Goal: Use online tool/utility: Utilize a website feature to perform a specific function

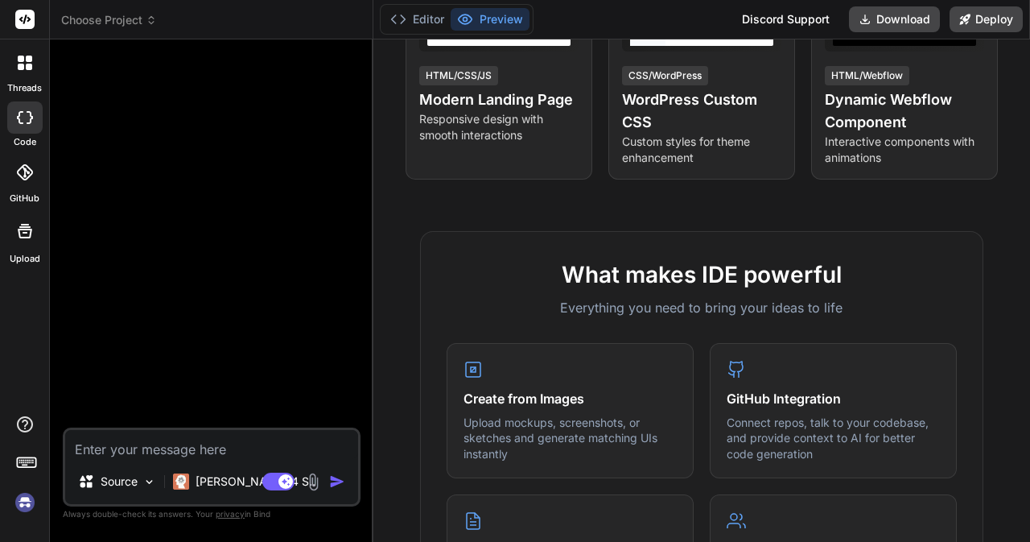
scroll to position [161, 0]
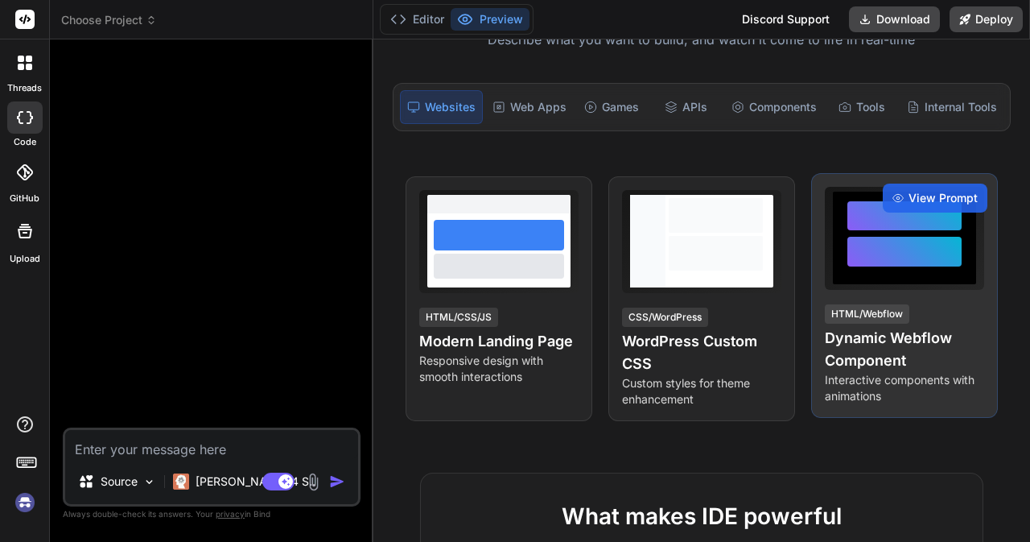
click at [919, 306] on div "HTML/Webflow Dynamic Webflow Component Interactive components with animations" at bounding box center [904, 353] width 159 height 101
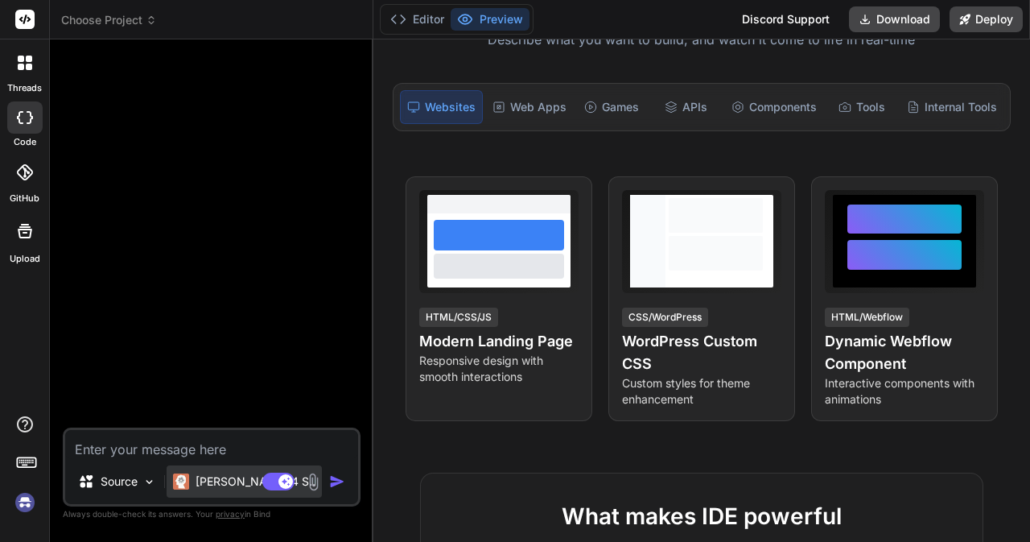
click at [246, 478] on p "[PERSON_NAME] 4 S.." at bounding box center [256, 481] width 120 height 16
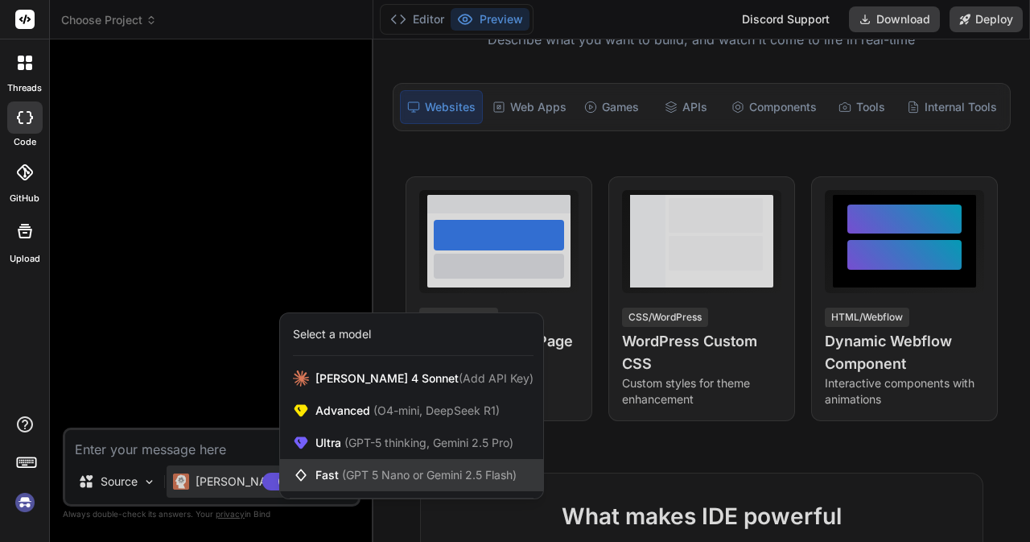
click at [357, 466] on div "Fast (GPT 5 Nano or Gemini 2.5 Flash)" at bounding box center [411, 475] width 263 height 32
type textarea "x"
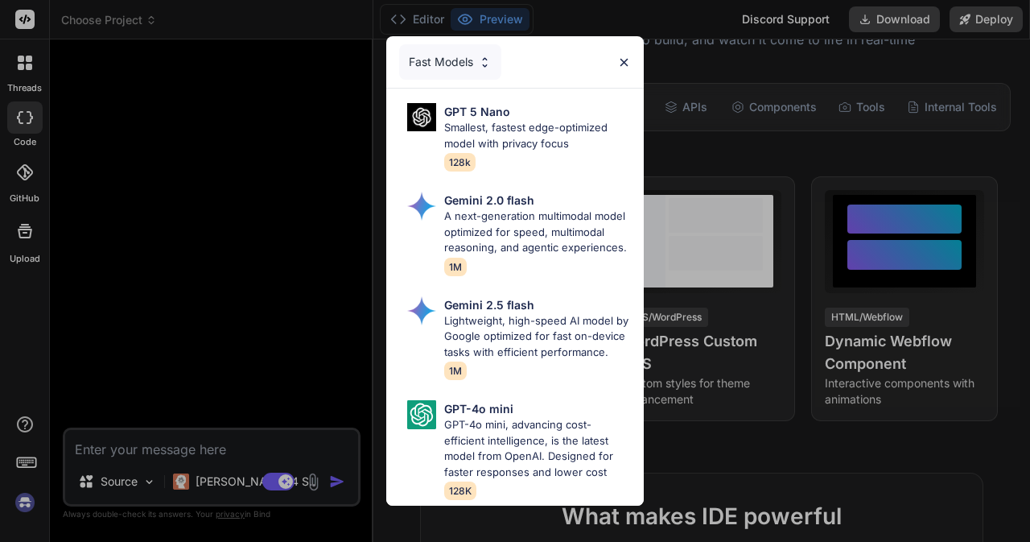
click at [256, 186] on div "Fast Models GPT 5 Nano Smallest, fastest edge-optimized model with privacy focu…" at bounding box center [515, 271] width 1030 height 542
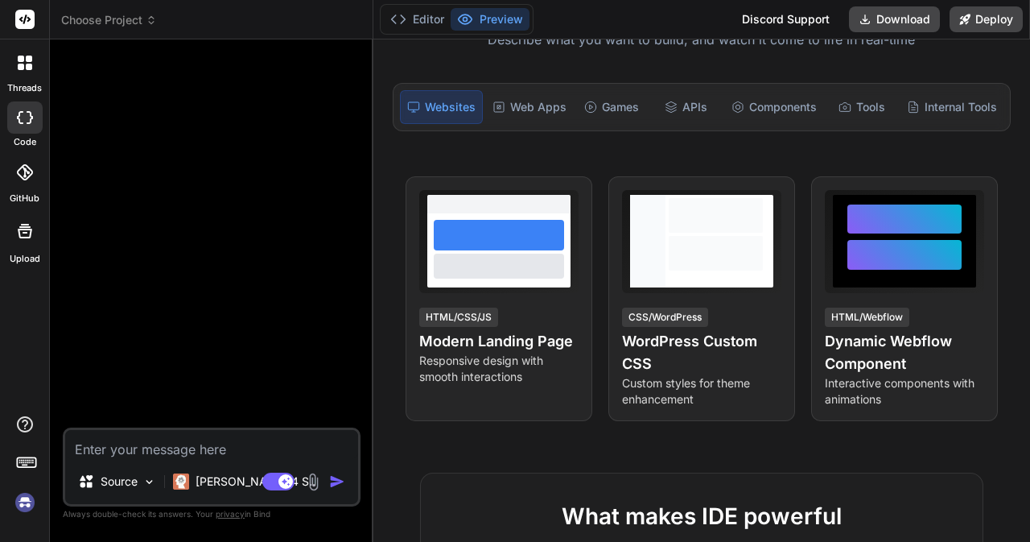
click at [20, 498] on img at bounding box center [24, 502] width 27 height 27
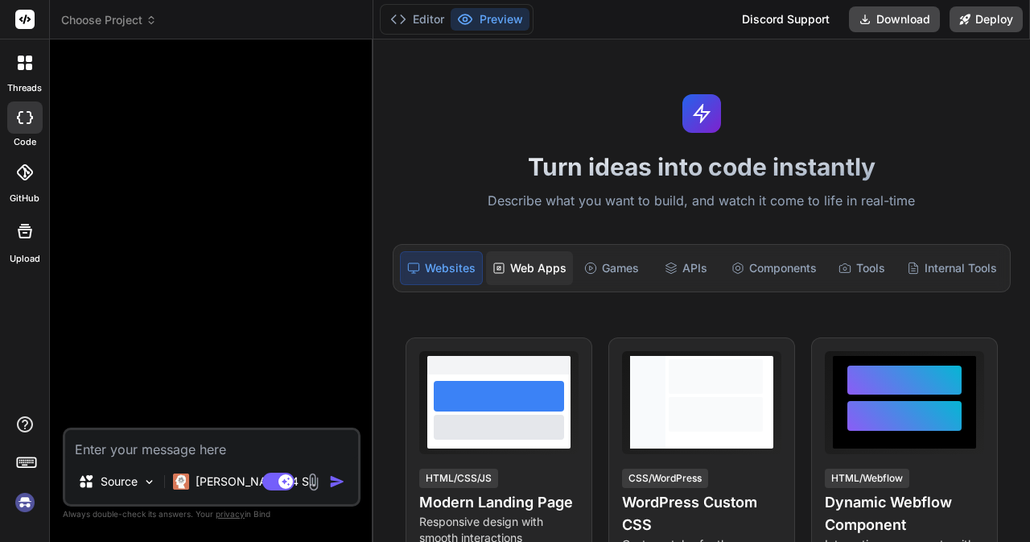
click at [540, 263] on div "Web Apps" at bounding box center [529, 268] width 87 height 34
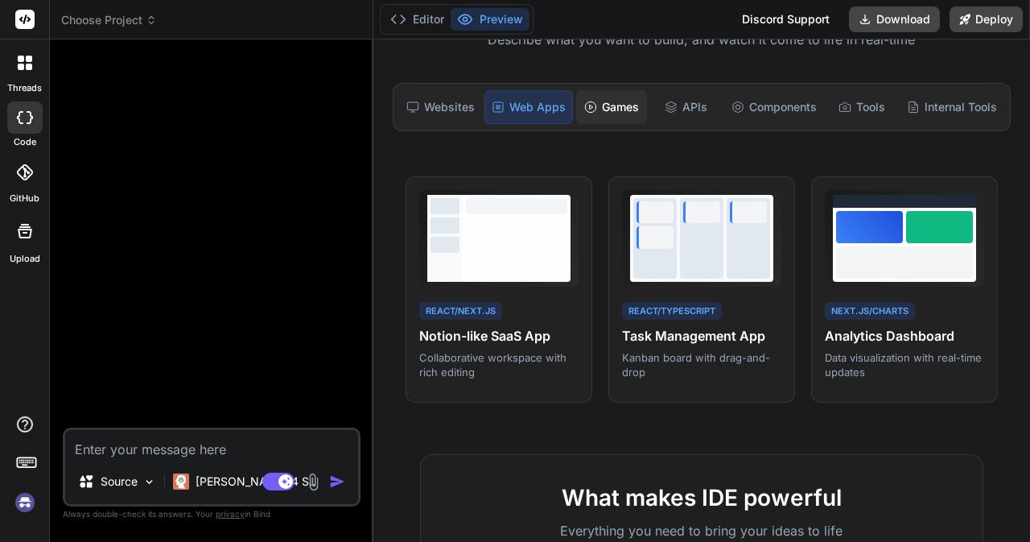
scroll to position [80, 0]
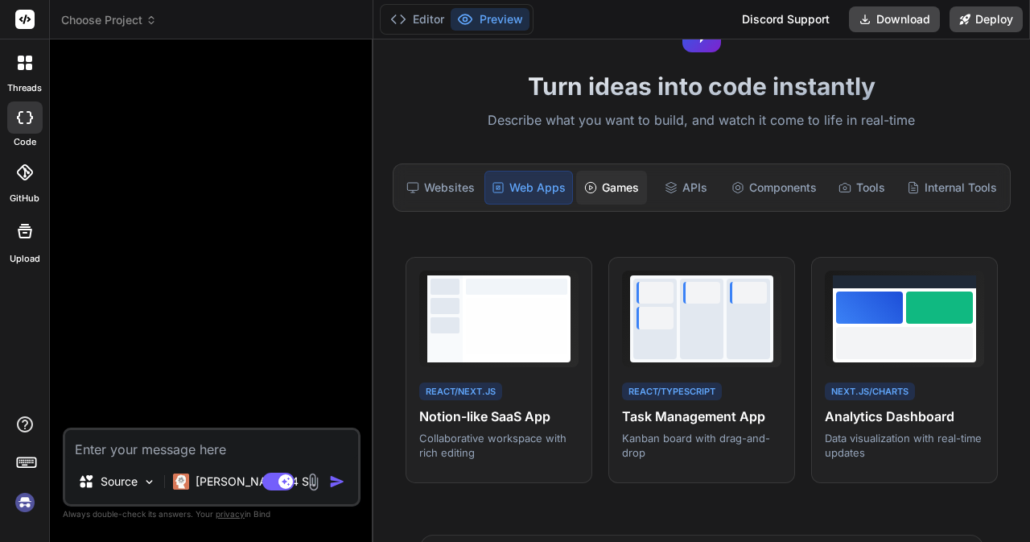
click at [610, 185] on div "Games" at bounding box center [611, 188] width 71 height 34
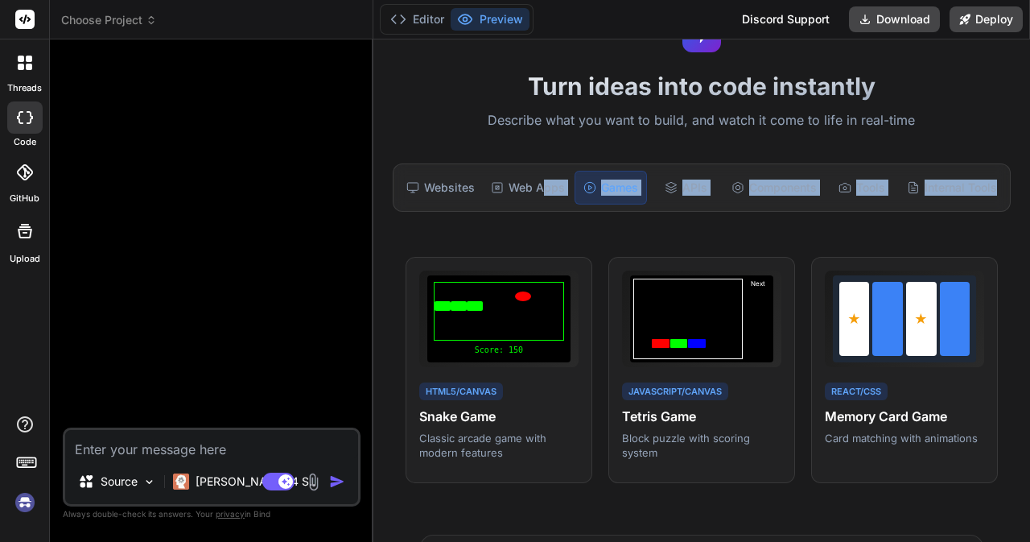
drag, startPoint x: 543, startPoint y: 196, endPoint x: 559, endPoint y: 236, distance: 42.6
click at [559, 236] on div "Turn ideas into code instantly Describe what you want to build, and watch it co…" at bounding box center [701, 290] width 657 height 502
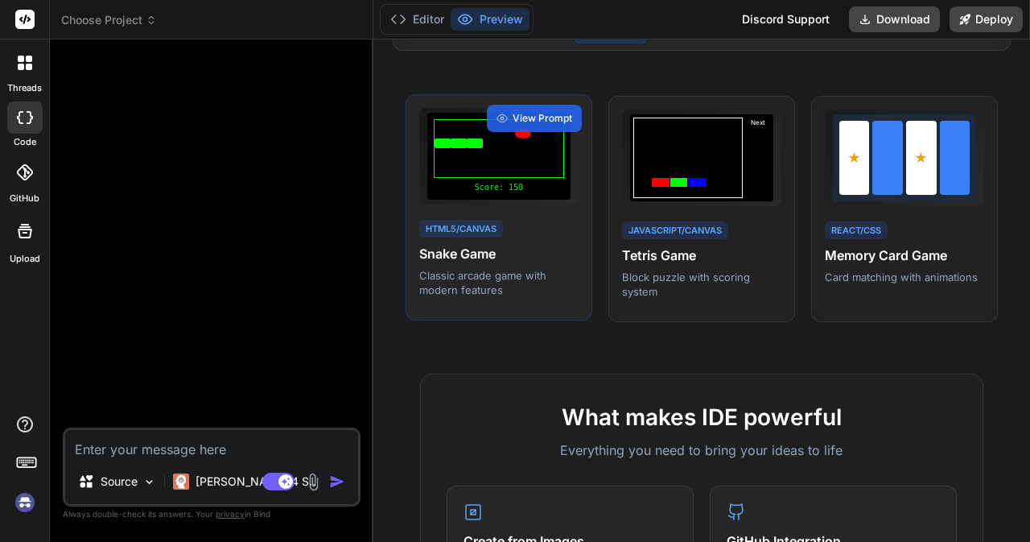
scroll to position [161, 0]
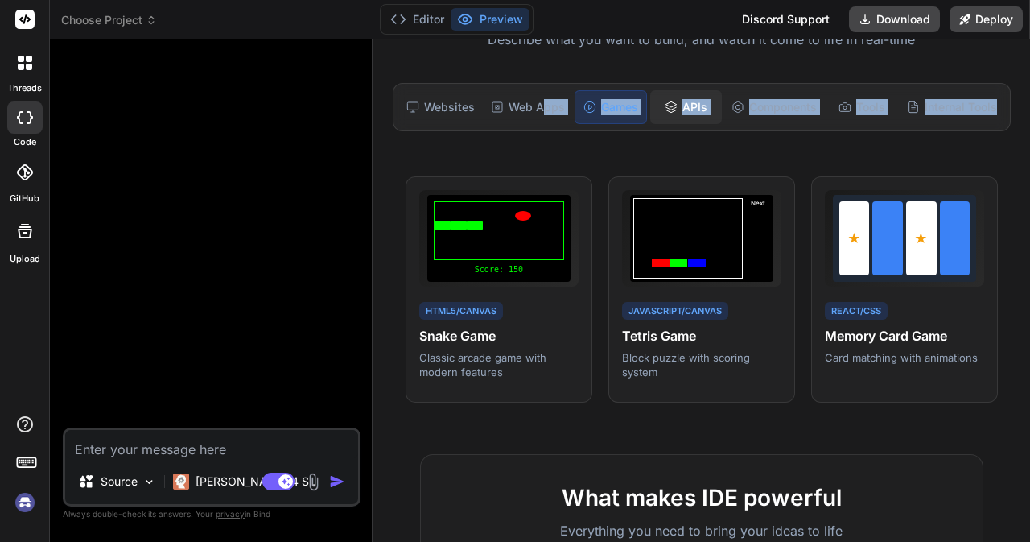
click at [677, 101] on div "APIs" at bounding box center [685, 107] width 71 height 34
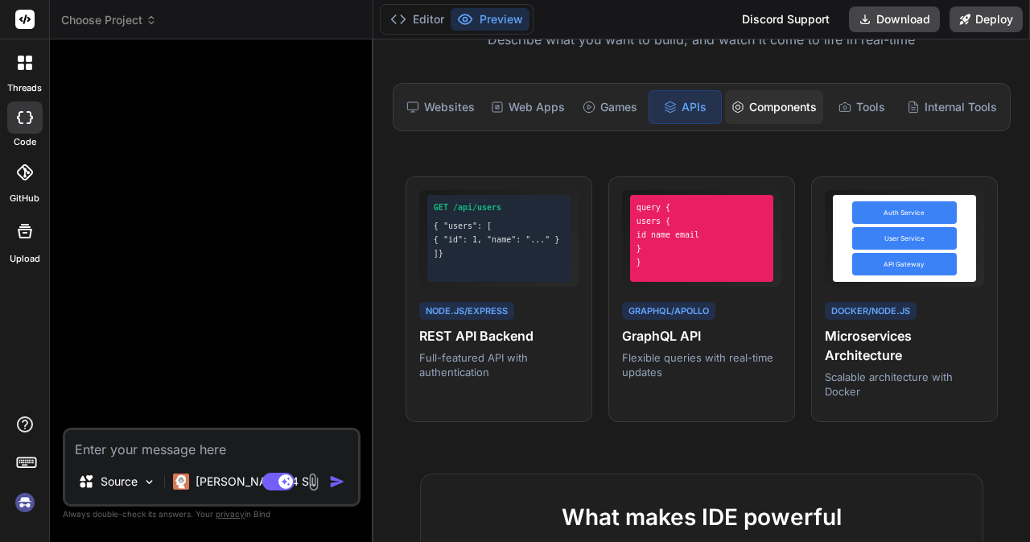
click at [786, 110] on div "Components" at bounding box center [774, 107] width 98 height 34
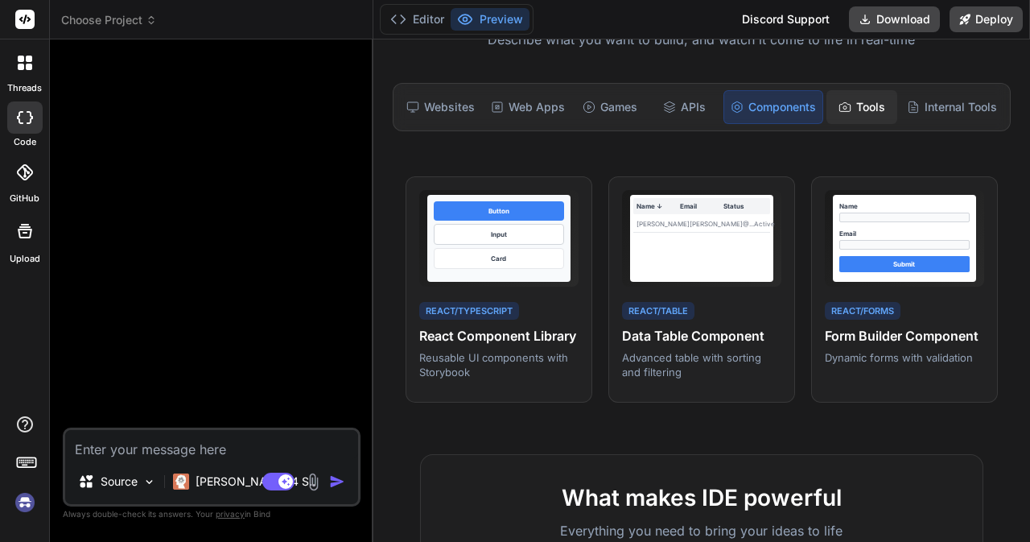
click at [848, 111] on div "Tools" at bounding box center [862, 107] width 71 height 34
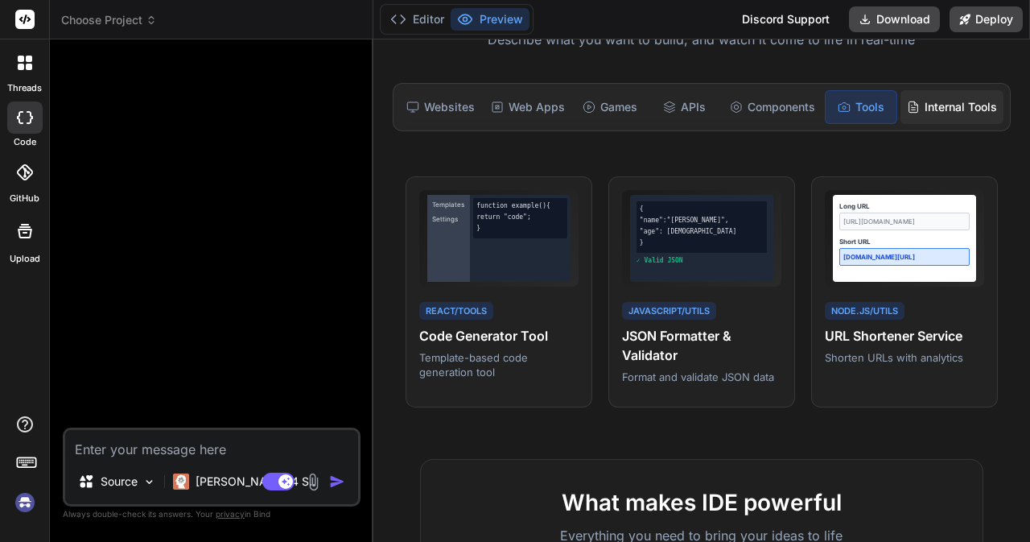
click at [916, 105] on div "Internal Tools" at bounding box center [952, 107] width 103 height 34
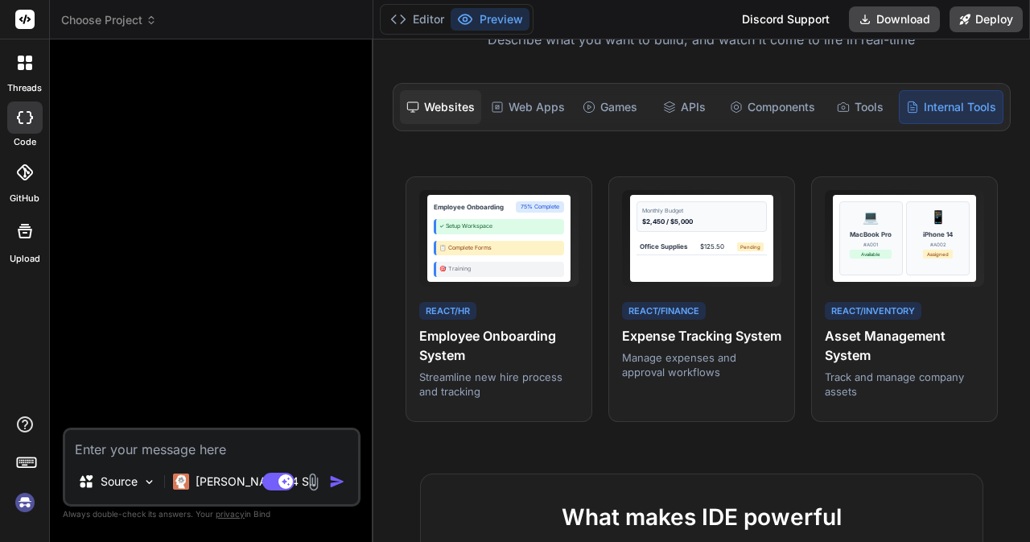
click at [429, 112] on div "Websites" at bounding box center [440, 107] width 81 height 34
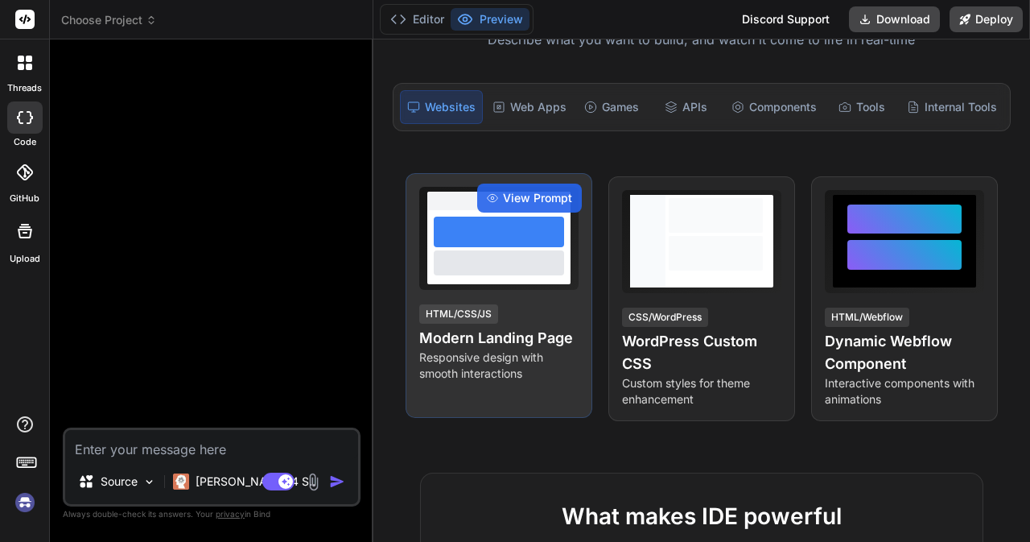
click at [505, 241] on div at bounding box center [499, 232] width 130 height 31
click at [507, 198] on span "View Prompt" at bounding box center [537, 198] width 69 height 16
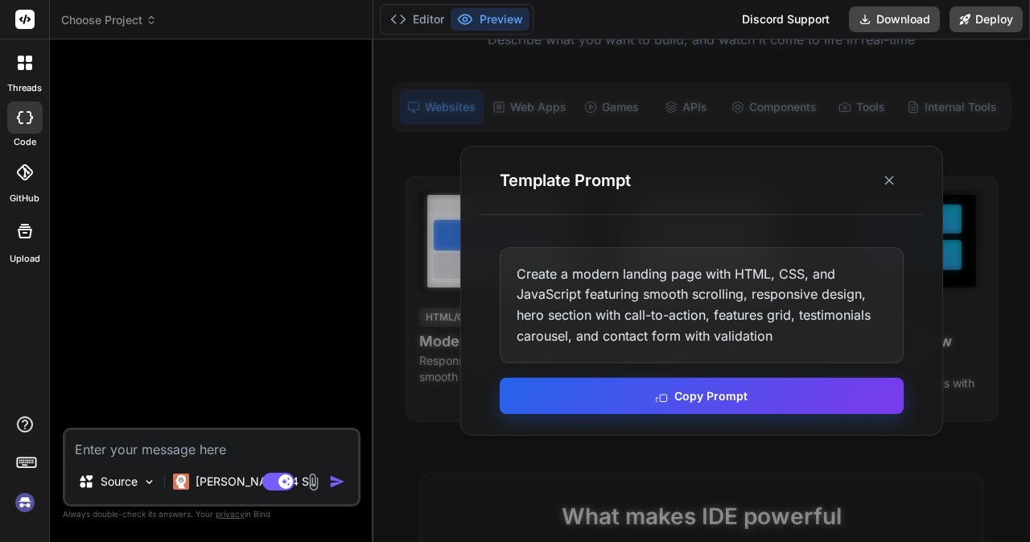
click at [670, 397] on button "Copy Prompt" at bounding box center [702, 396] width 404 height 36
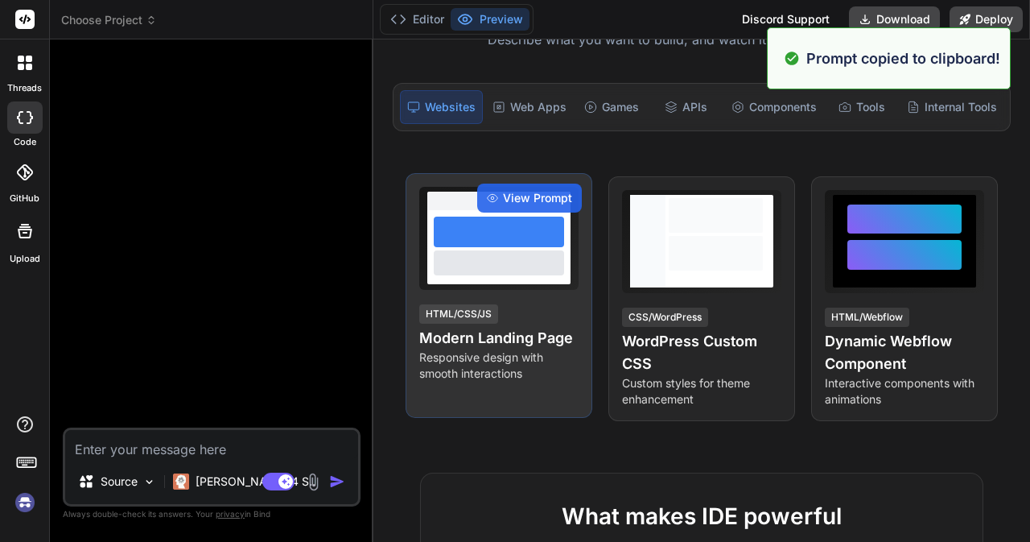
click at [475, 298] on div "View Prompt HTML/CSS/JS Modern Landing Page Responsive design with smooth inter…" at bounding box center [499, 295] width 187 height 245
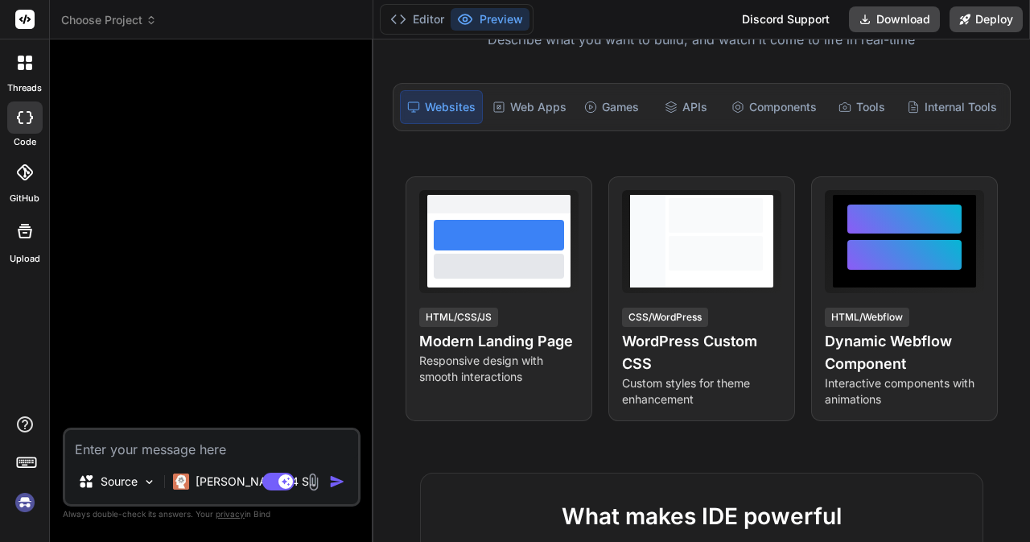
click at [274, 456] on textarea at bounding box center [211, 444] width 293 height 29
paste textarea "Create a modern landing page with HTML, CSS, and JavaScript featuring smooth sc…"
type textarea "Create a modern landing page with HTML, CSS, and JavaScript featuring smooth sc…"
type textarea "x"
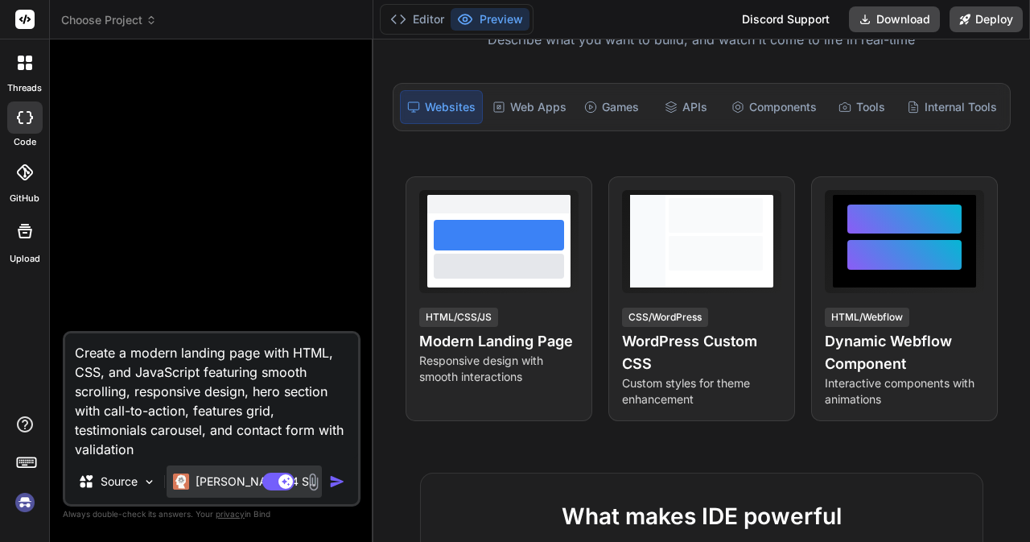
type textarea "Create a modern landing page with HTML, CSS, and JavaScript featuring smooth sc…"
click at [227, 477] on p "[PERSON_NAME] 4 S.." at bounding box center [256, 481] width 120 height 16
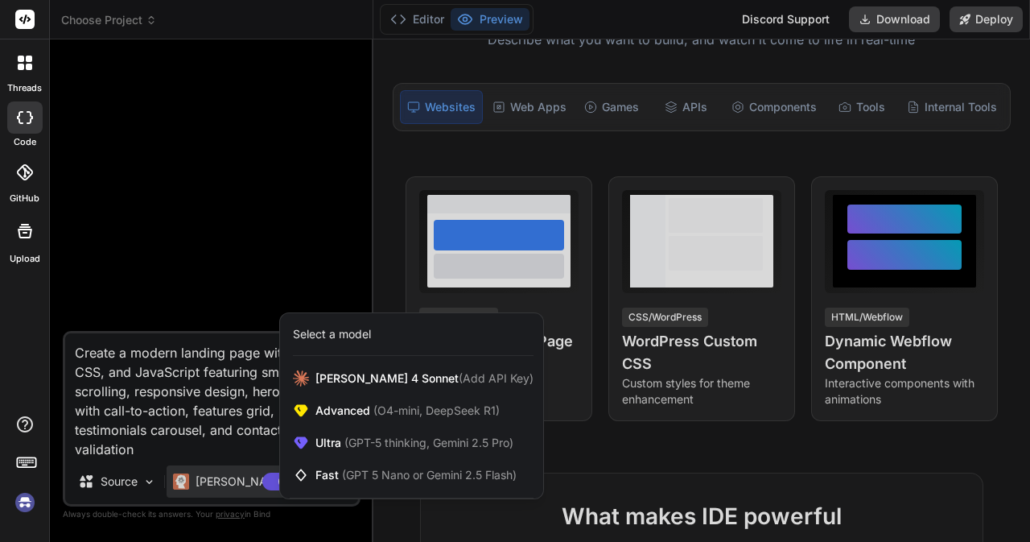
click at [229, 479] on div at bounding box center [515, 271] width 1030 height 542
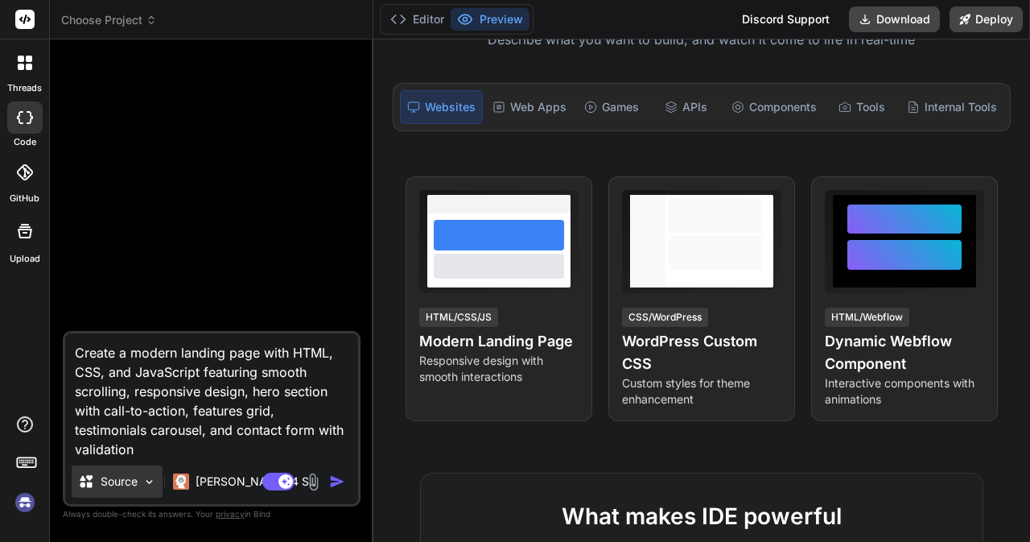
click at [150, 486] on img at bounding box center [149, 482] width 14 height 14
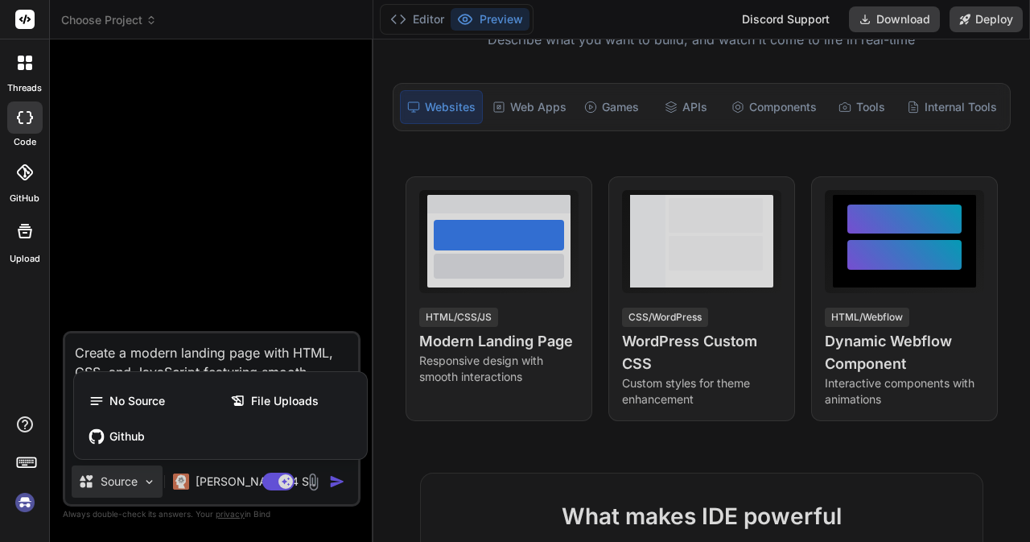
click at [150, 486] on div at bounding box center [515, 271] width 1030 height 542
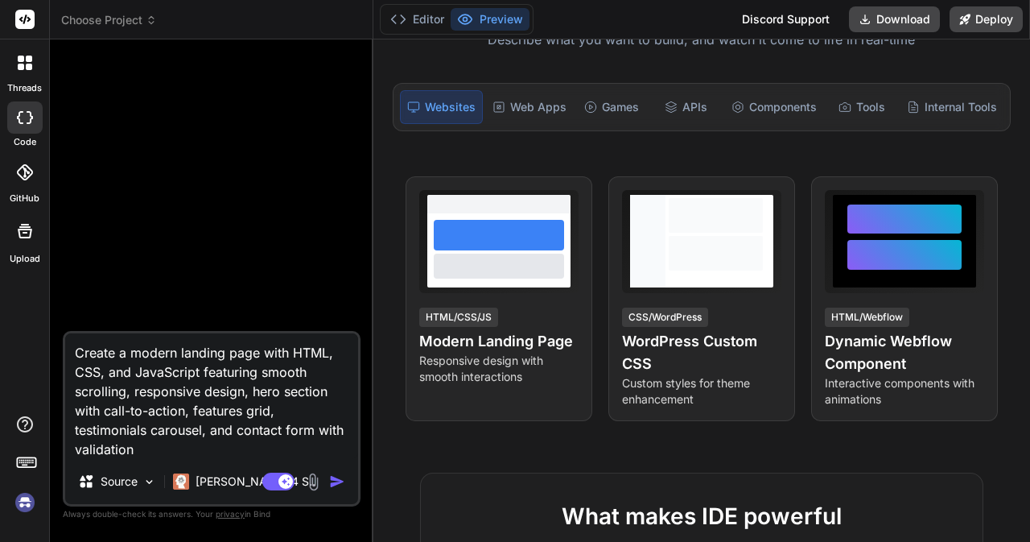
click at [334, 484] on img "button" at bounding box center [337, 481] width 16 height 16
type textarea "x"
